Goal: Obtain resource: Download file/media

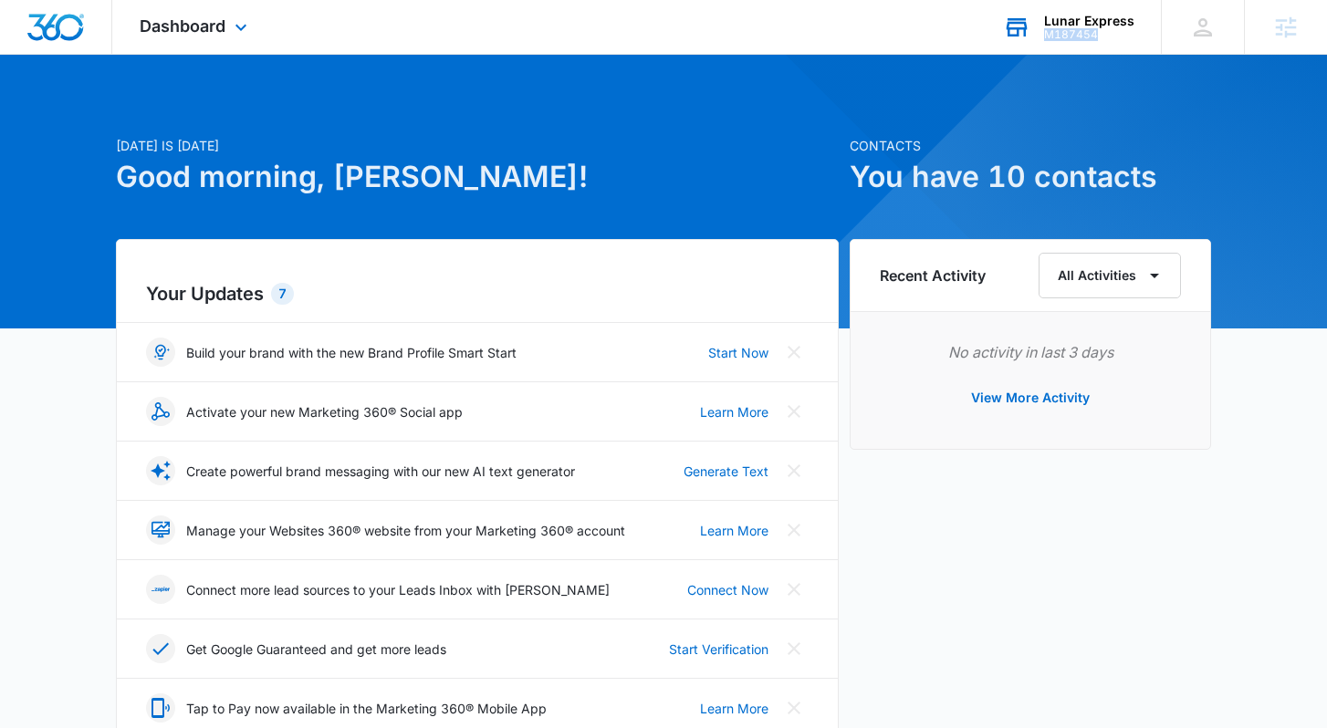
drag, startPoint x: 1105, startPoint y: 36, endPoint x: 1050, endPoint y: 38, distance: 54.8
click at [1050, 38] on div "M187454" at bounding box center [1089, 34] width 90 height 13
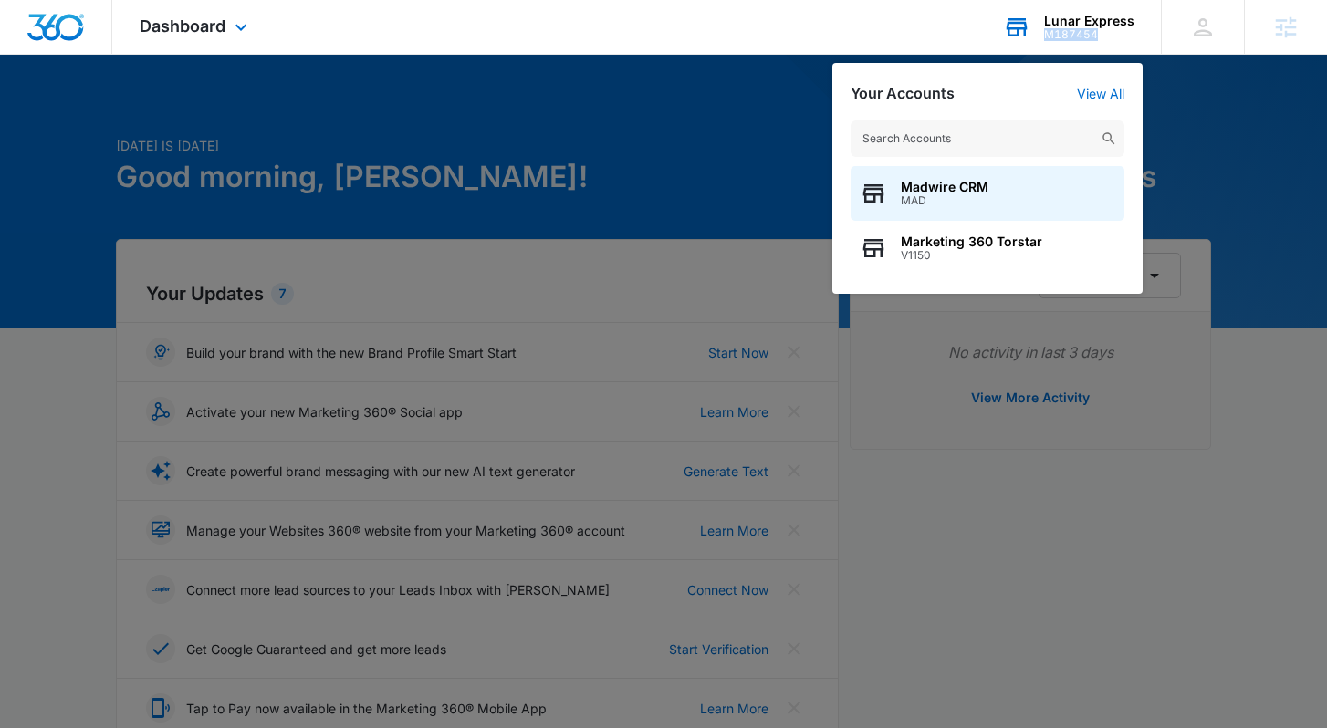
drag, startPoint x: 1048, startPoint y: 34, endPoint x: 1098, endPoint y: 36, distance: 49.3
click at [1098, 36] on div "M187454" at bounding box center [1089, 34] width 90 height 13
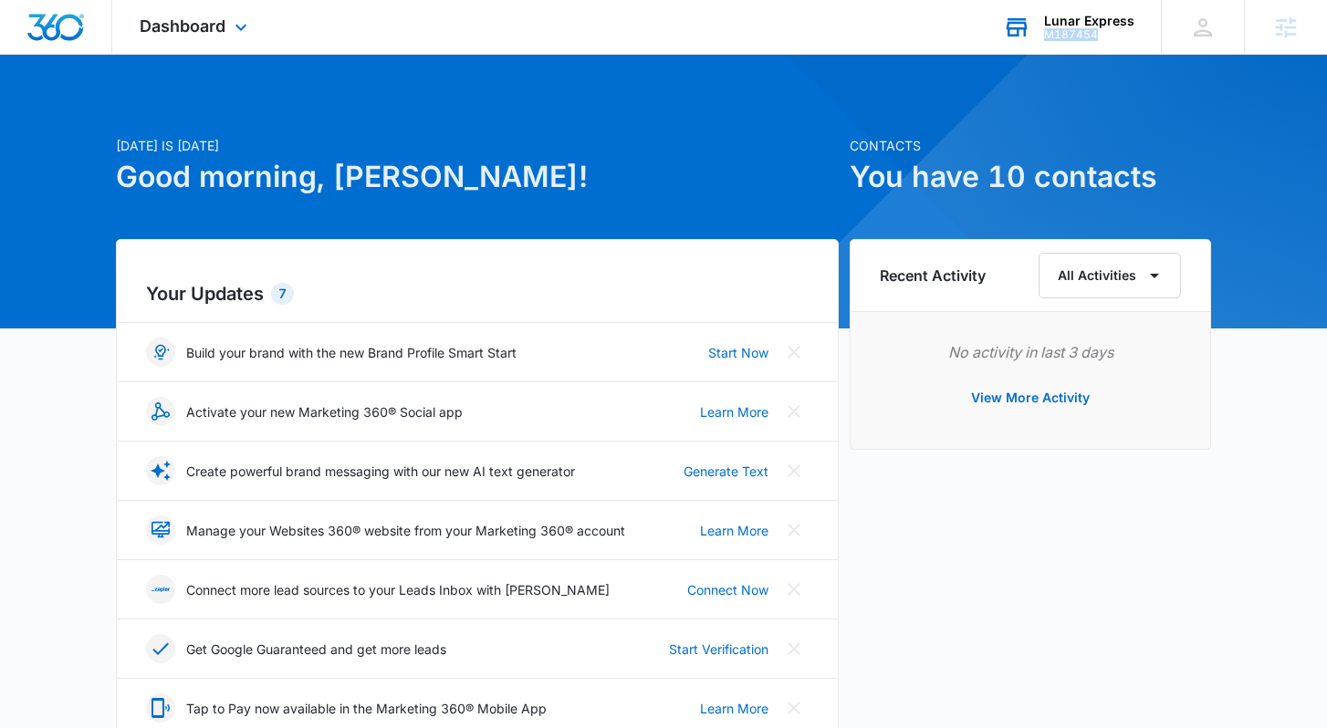
copy div "M187454"
click at [230, 40] on div "Dashboard Apps Reputation Websites Forms CRM Email Social Shop Payments POS Con…" at bounding box center [195, 27] width 167 height 54
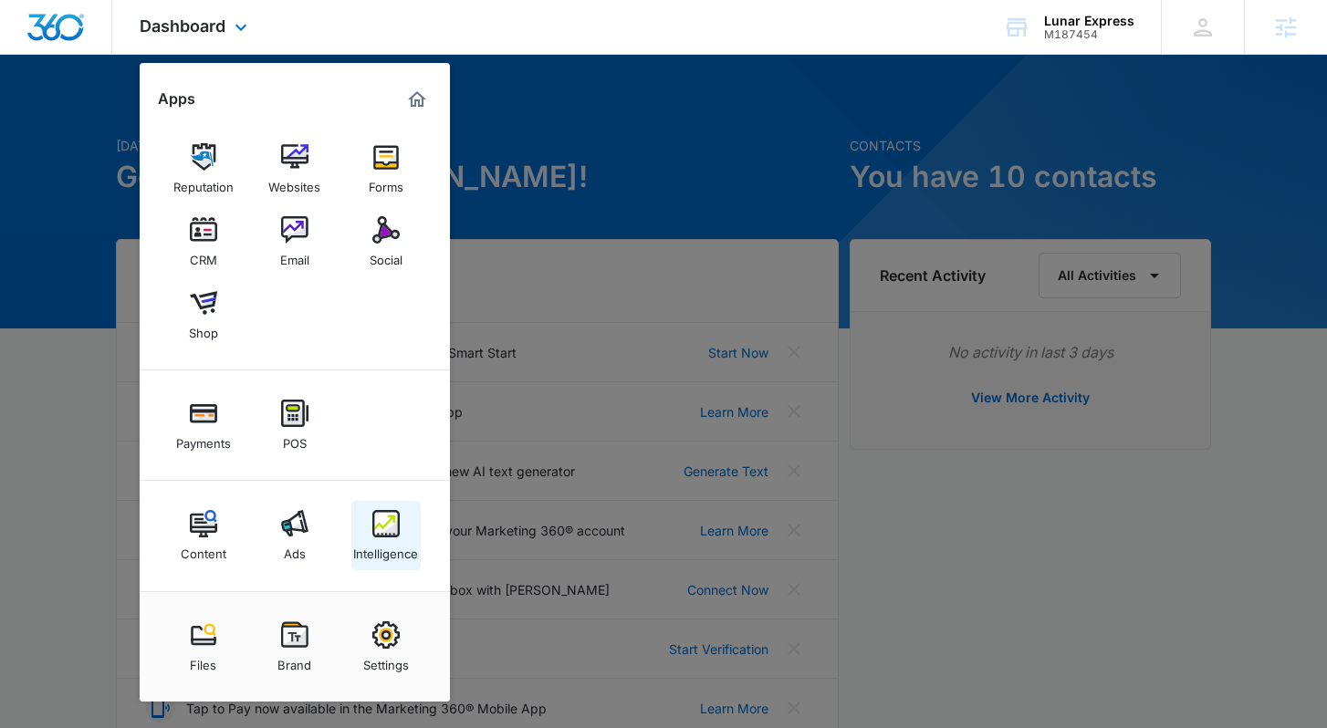
click at [370, 520] on link "Intelligence" at bounding box center [385, 535] width 69 height 69
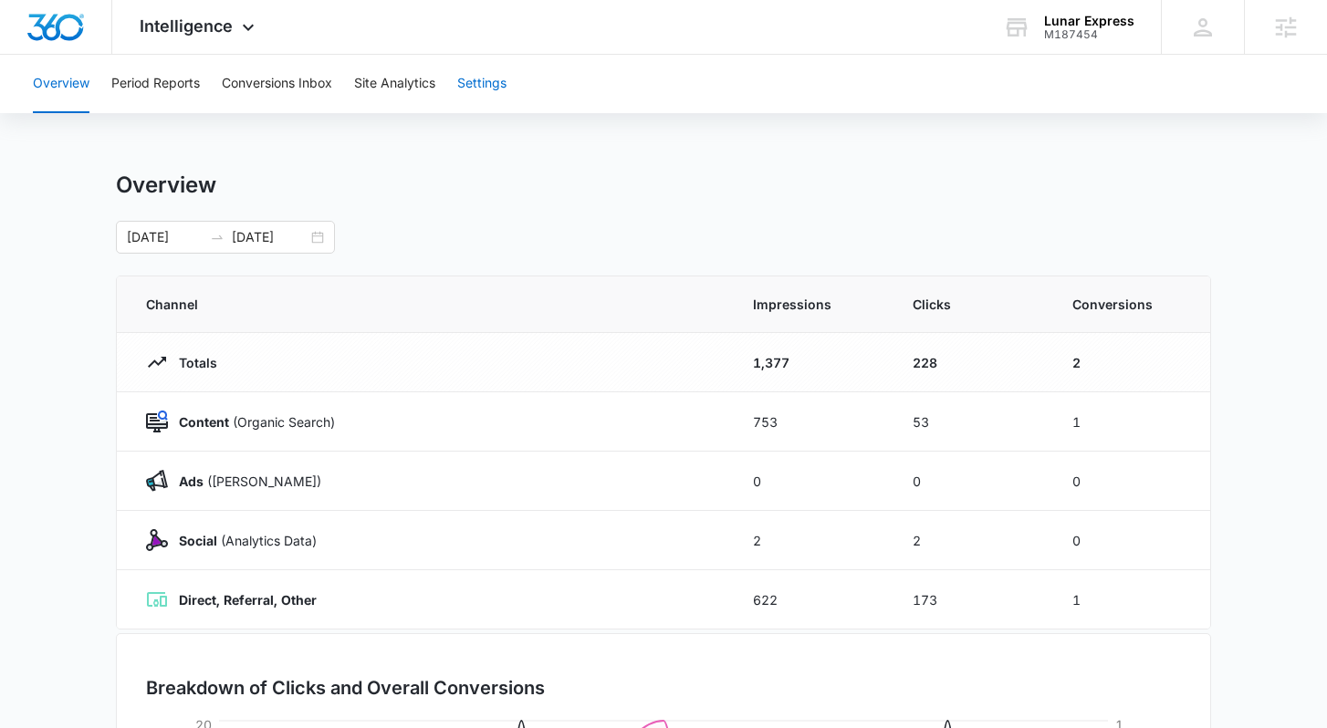
click at [482, 69] on button "Settings" at bounding box center [481, 84] width 49 height 58
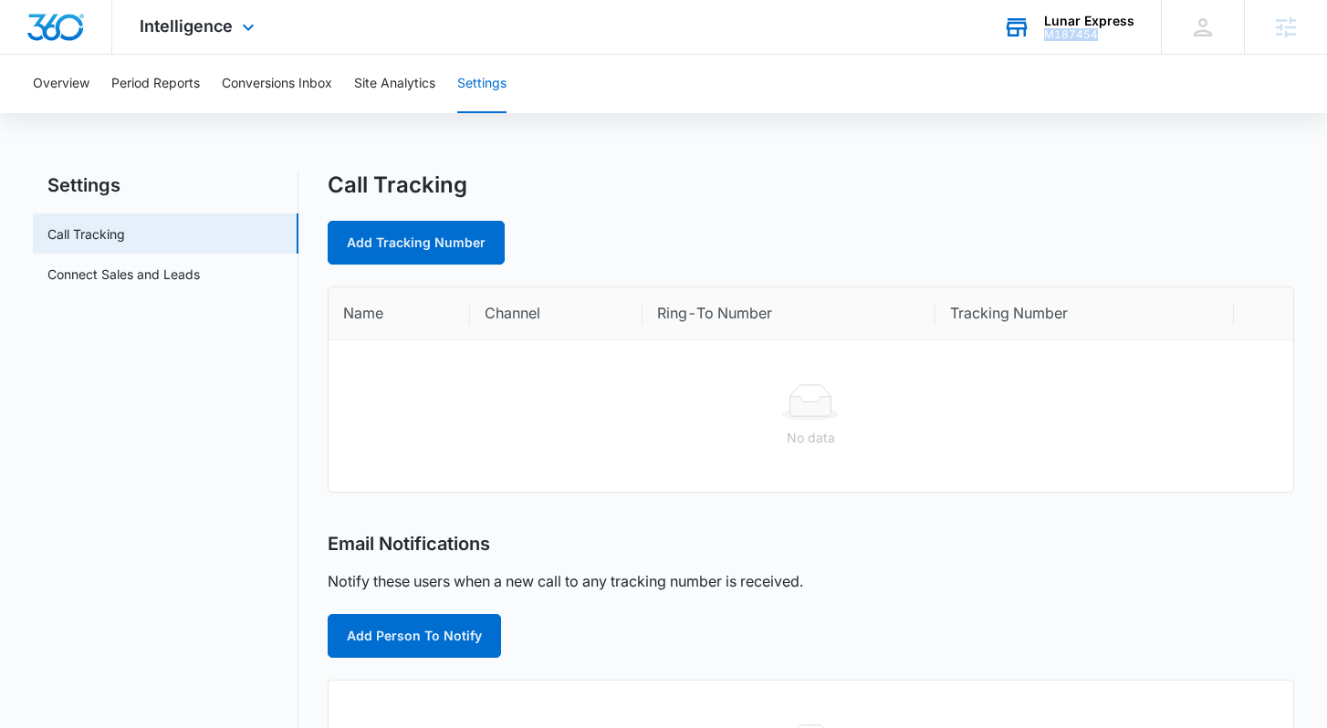
drag, startPoint x: 1101, startPoint y: 36, endPoint x: 1050, endPoint y: 37, distance: 51.1
click at [1050, 37] on div "M187454" at bounding box center [1089, 34] width 90 height 13
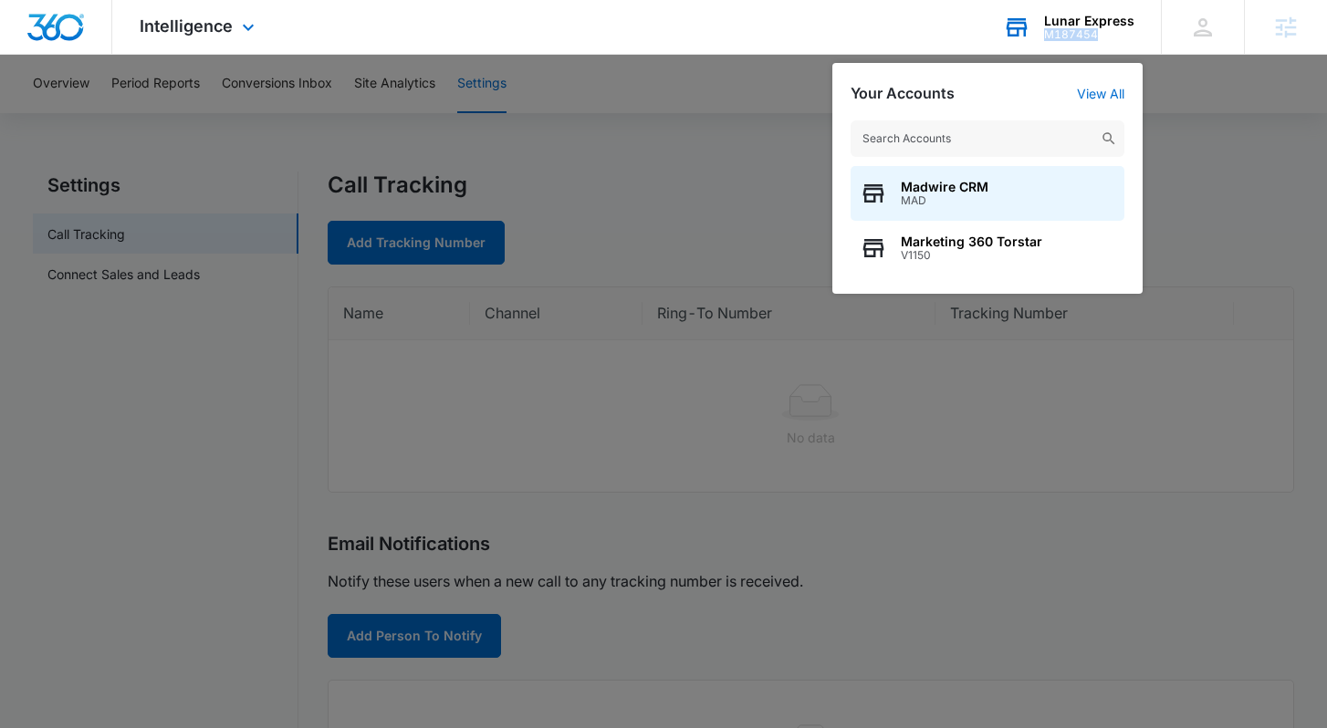
drag, startPoint x: 1098, startPoint y: 36, endPoint x: 1047, endPoint y: 37, distance: 50.2
click at [1047, 37] on div "M187454" at bounding box center [1089, 34] width 90 height 13
copy div "M187454"
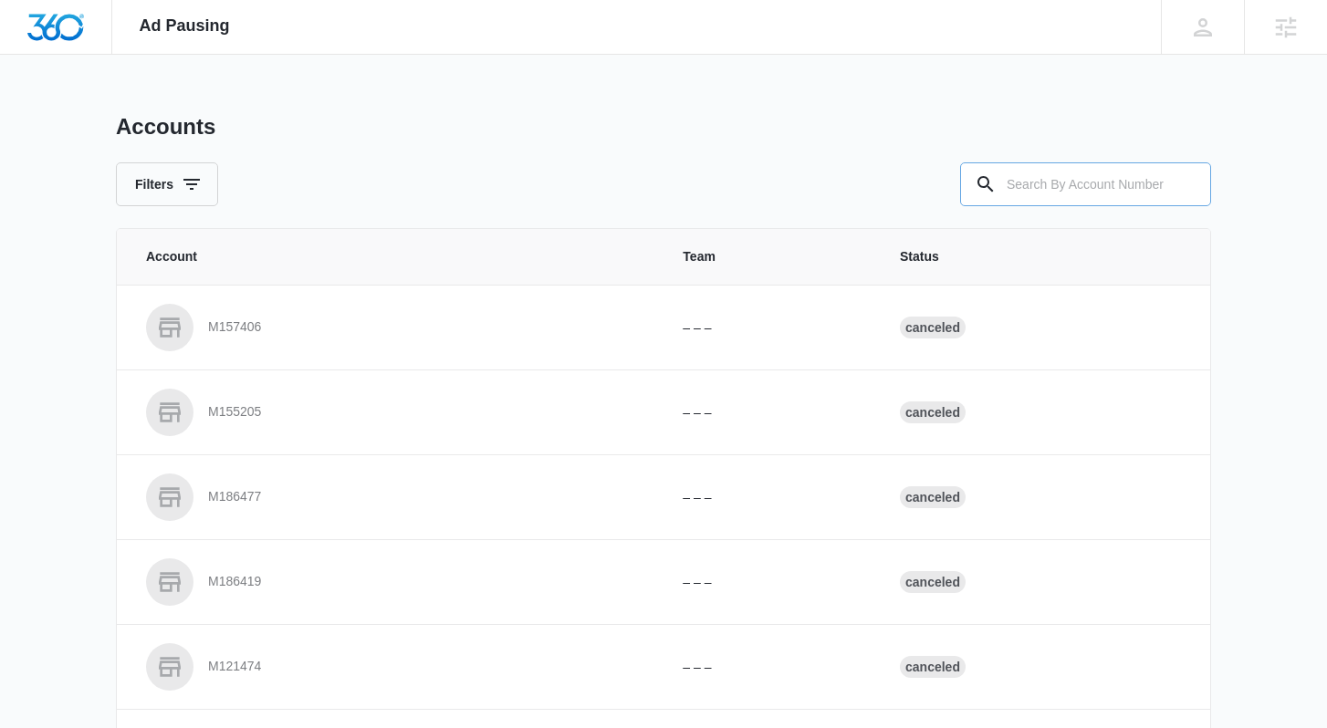
click at [1039, 185] on input "text" at bounding box center [1085, 184] width 251 height 44
paste input "M187454"
type input "M187454"
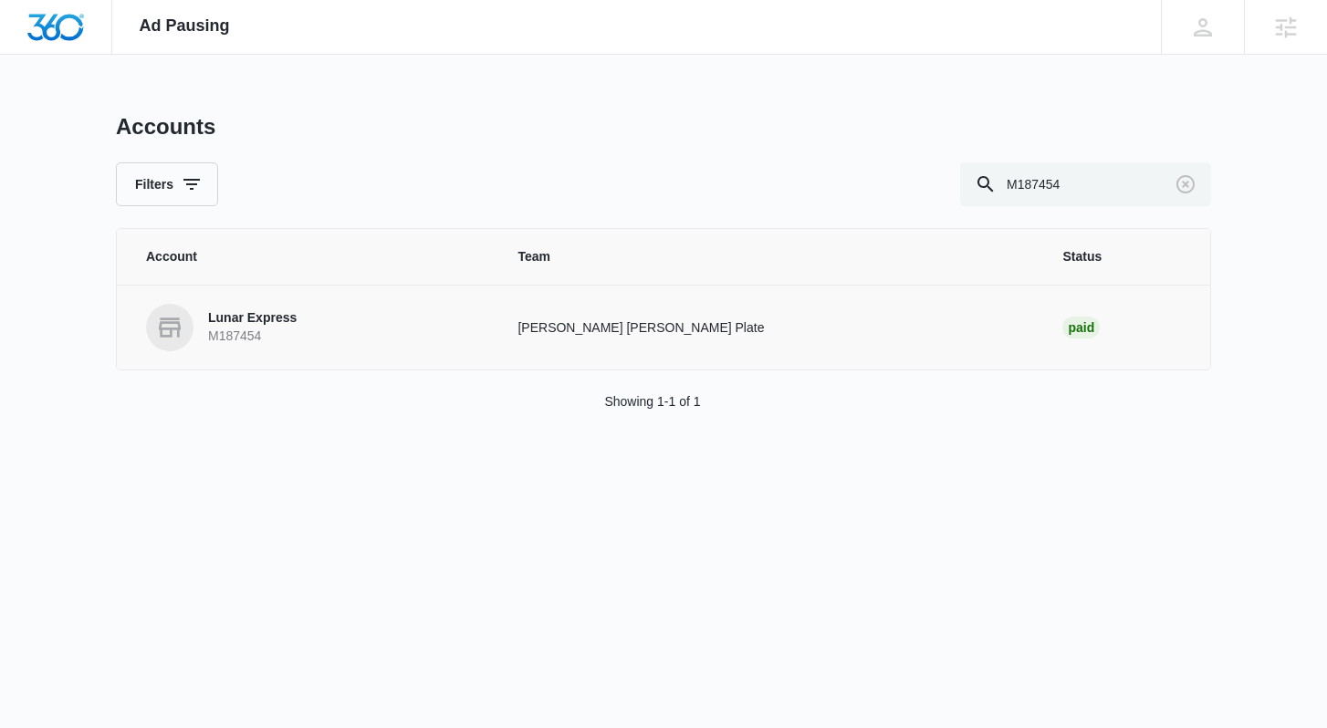
click at [240, 316] on p "Lunar Express" at bounding box center [252, 318] width 88 height 18
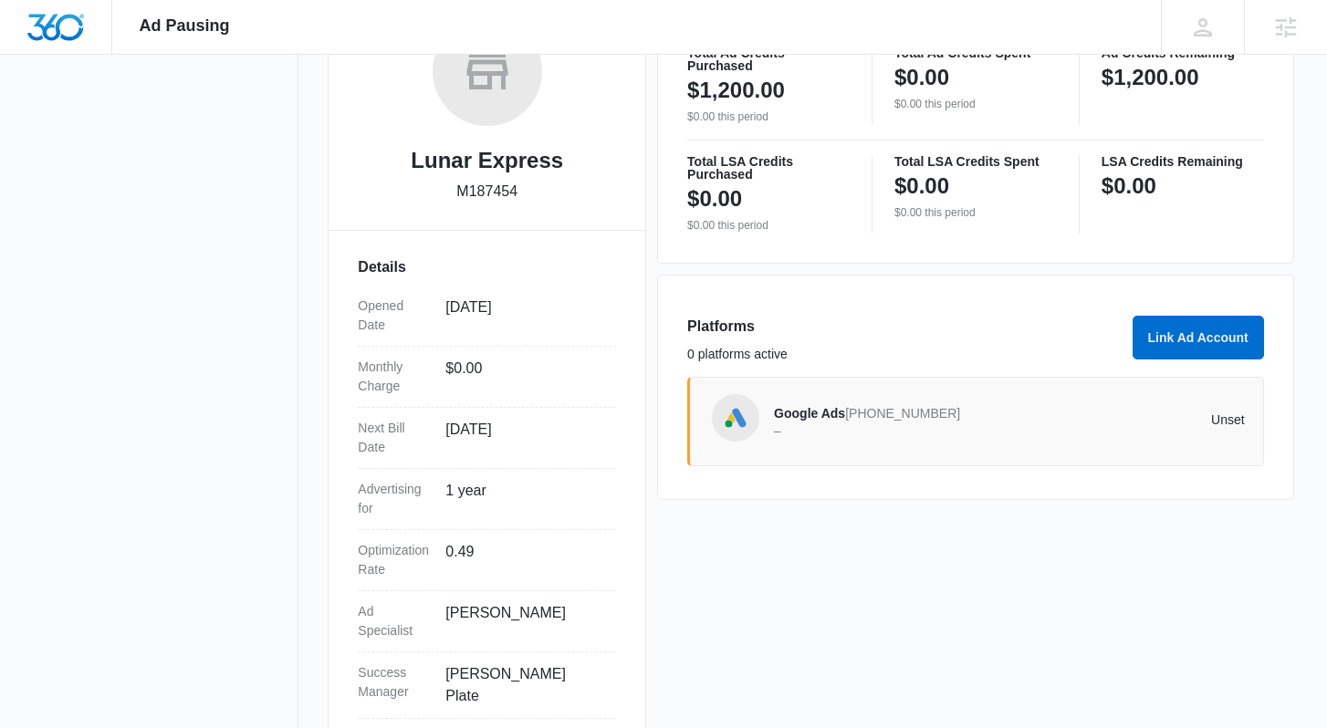
scroll to position [334, 0]
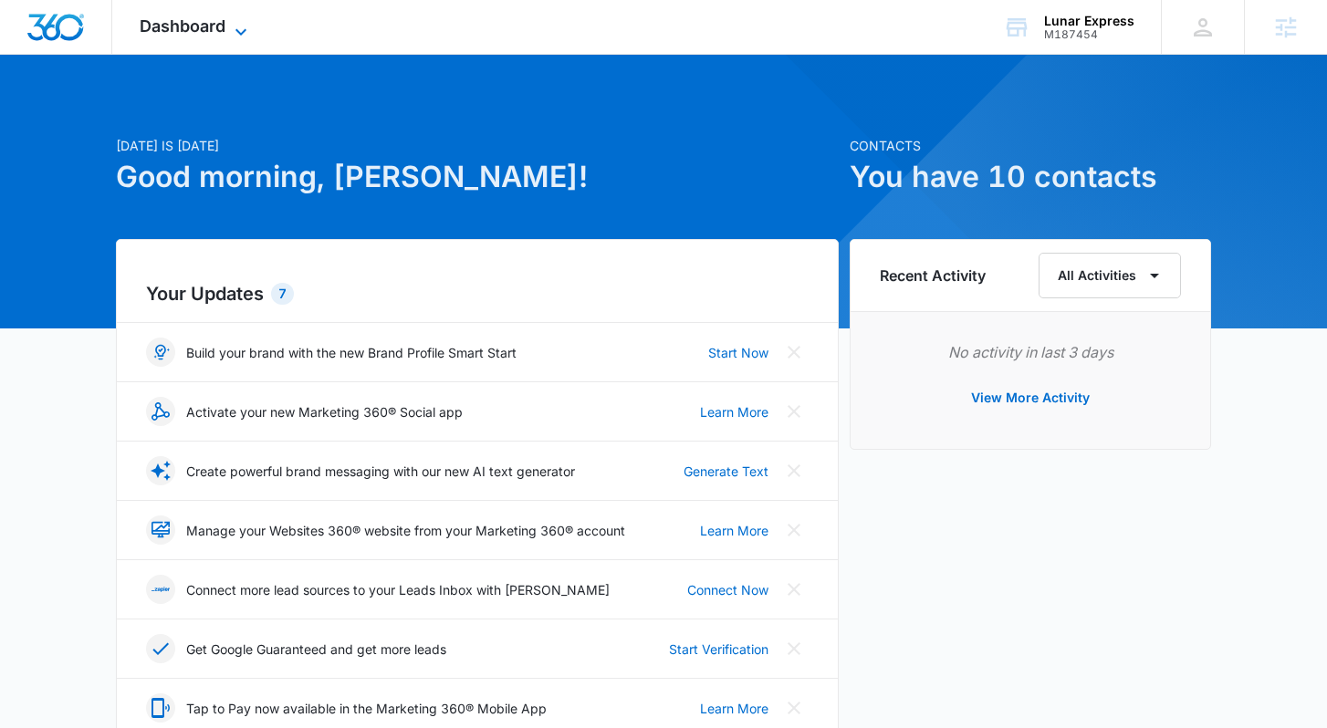
click at [247, 36] on icon at bounding box center [241, 32] width 22 height 22
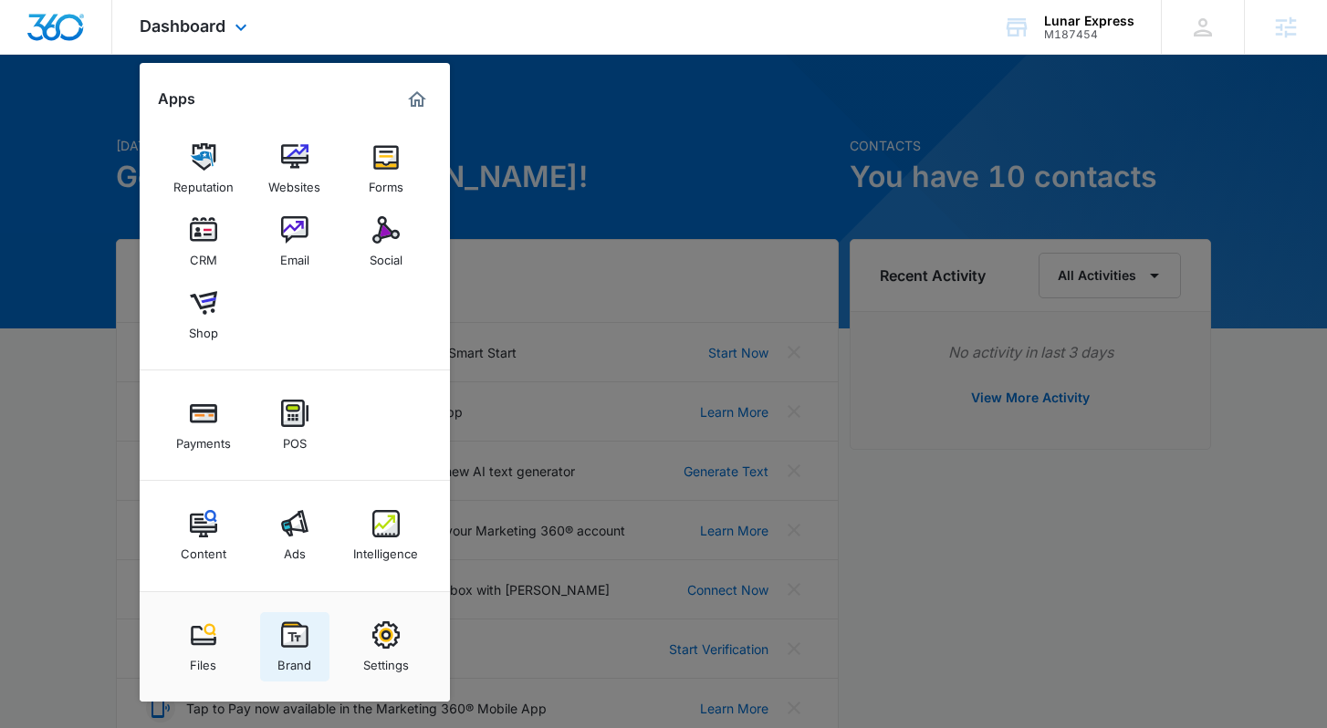
click at [300, 640] on img at bounding box center [294, 634] width 27 height 27
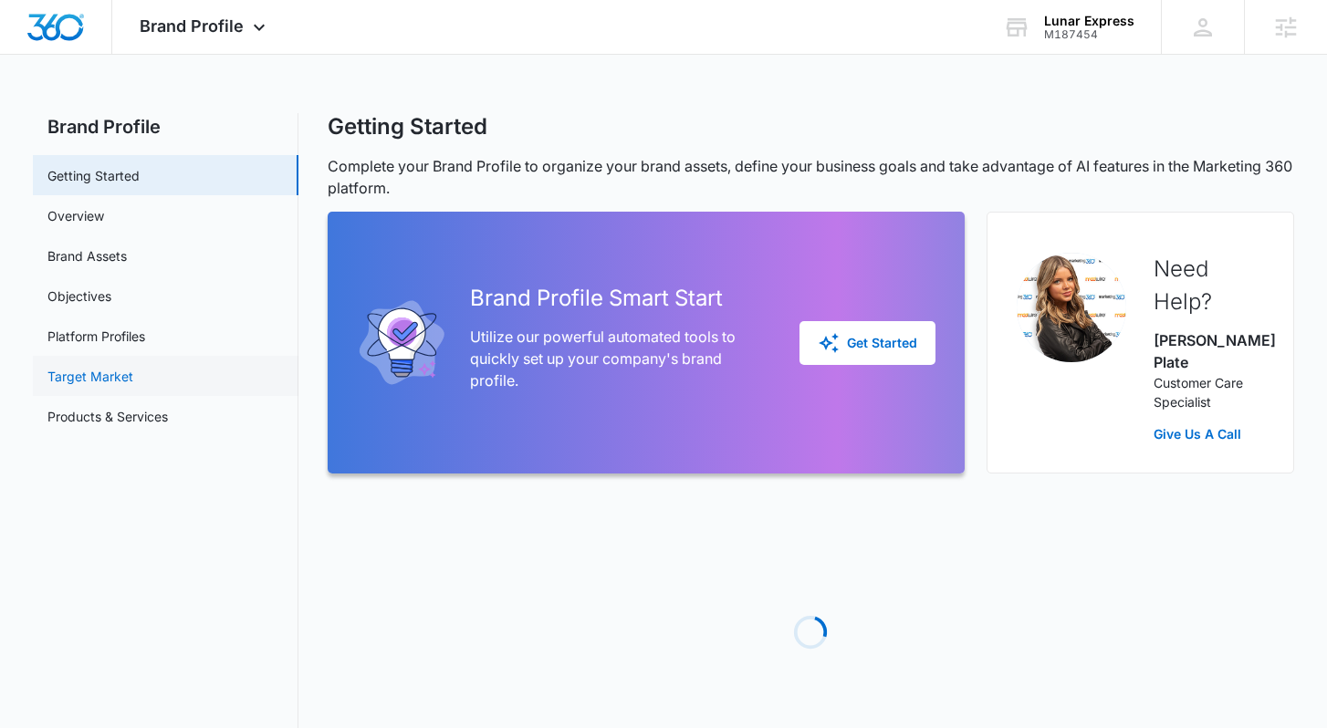
click at [133, 384] on link "Target Market" at bounding box center [90, 376] width 86 height 19
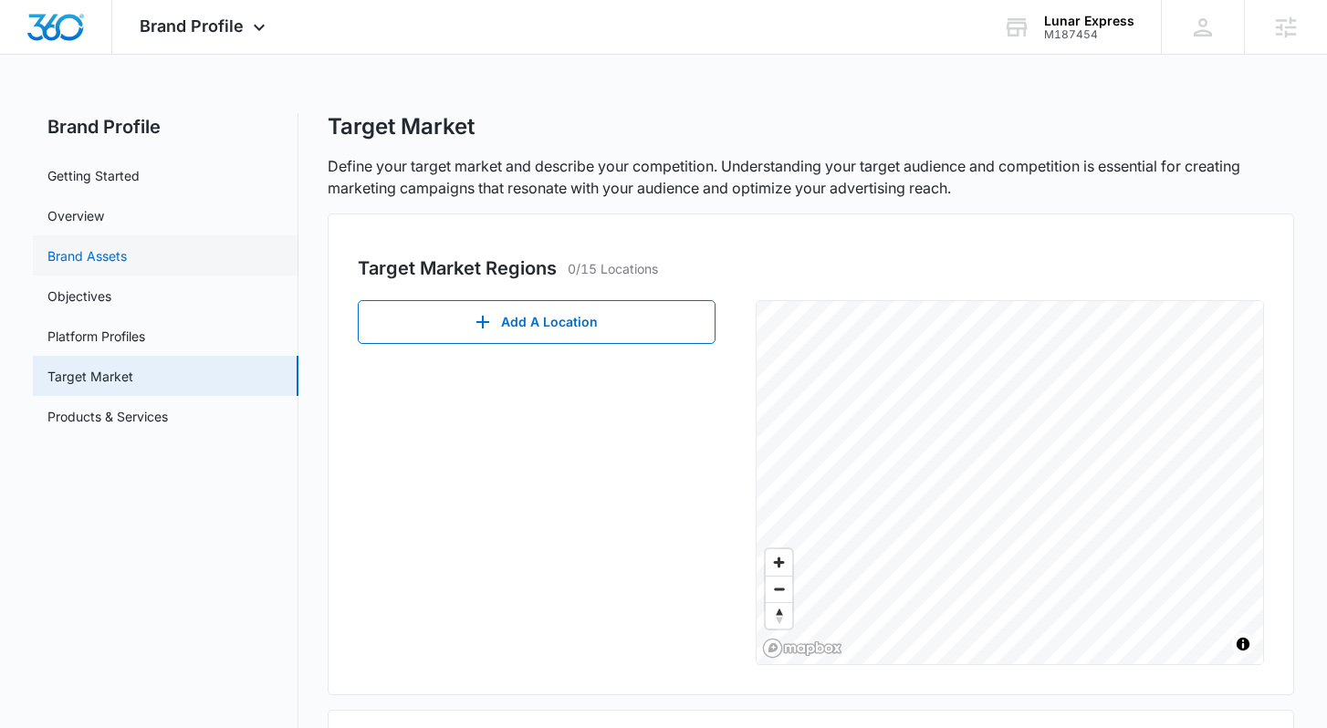
click at [127, 246] on link "Brand Assets" at bounding box center [86, 255] width 79 height 19
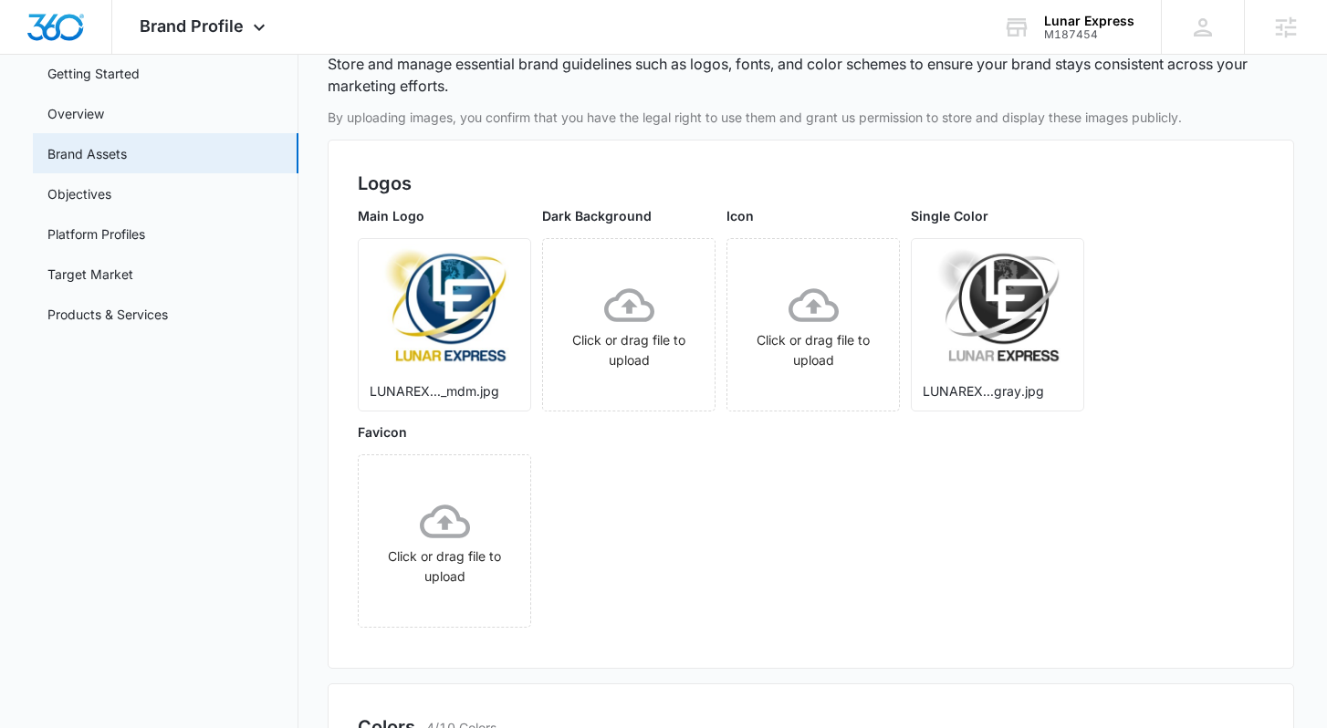
scroll to position [106, 0]
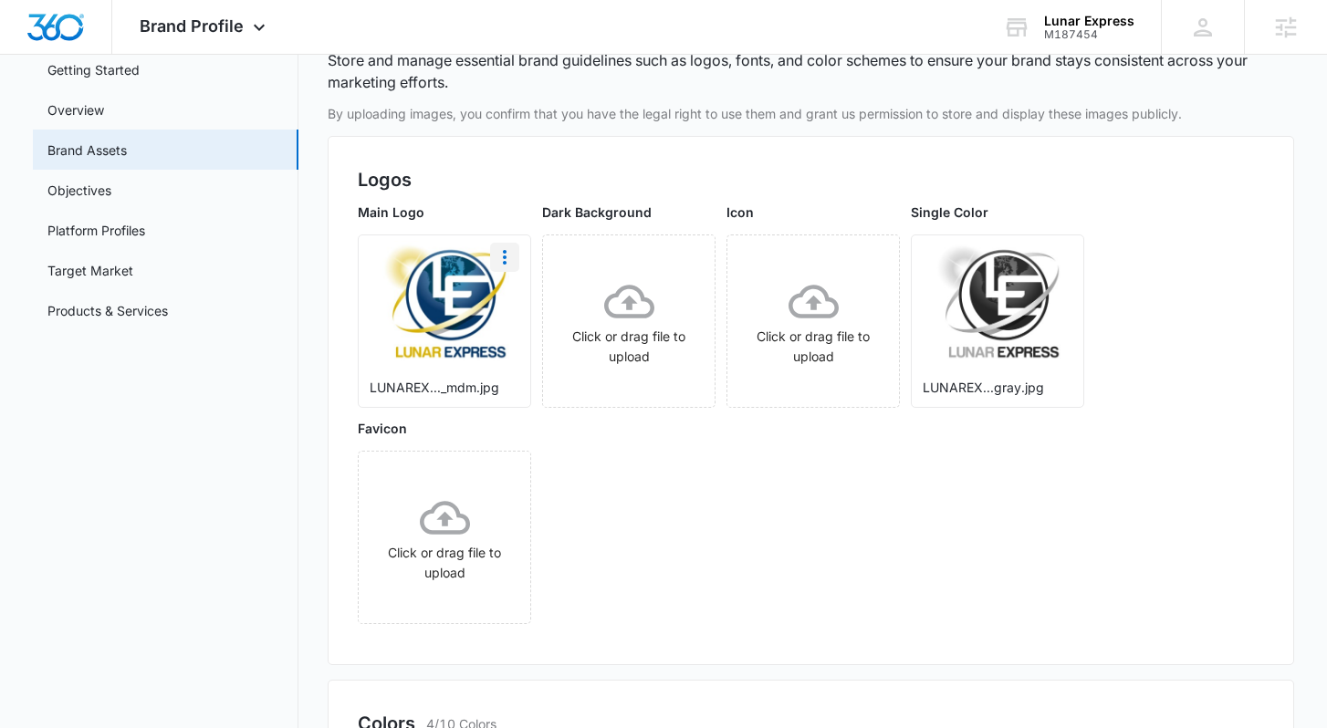
click at [505, 259] on icon "More" at bounding box center [505, 257] width 22 height 22
click at [537, 307] on div "Download" at bounding box center [542, 308] width 59 height 13
click at [1049, 255] on icon "More" at bounding box center [1057, 257] width 22 height 22
click at [1100, 307] on div "Download" at bounding box center [1095, 308] width 59 height 13
